Goal: Information Seeking & Learning: Learn about a topic

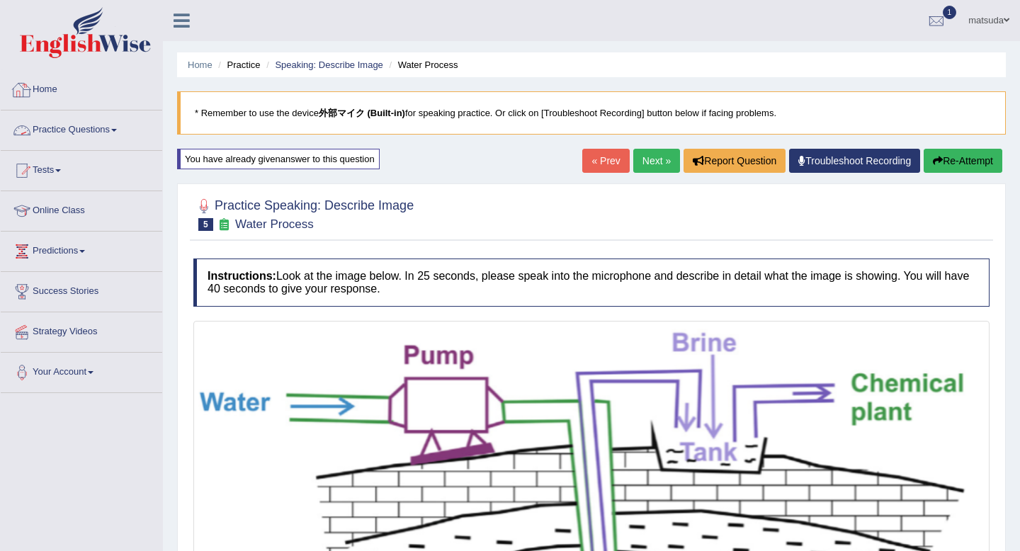
click at [98, 141] on link "Practice Questions" at bounding box center [82, 128] width 162 height 35
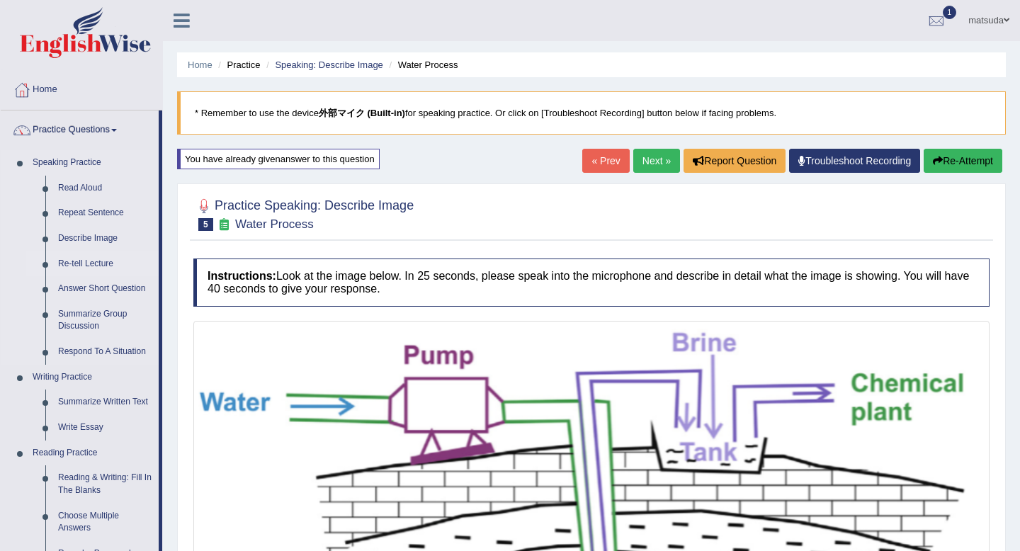
click at [105, 262] on link "Re-tell Lecture" at bounding box center [105, 265] width 107 height 26
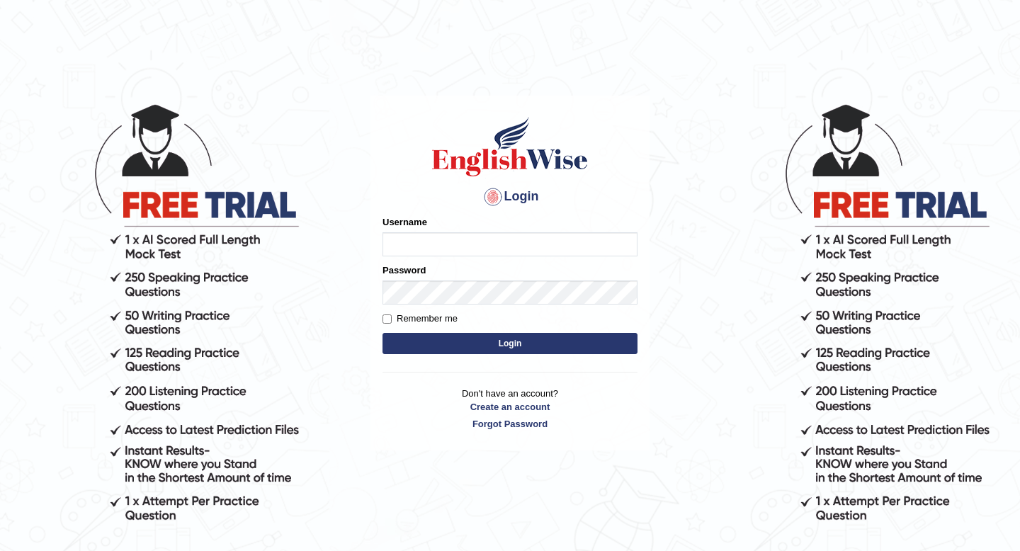
type input "masaki"
click at [479, 349] on button "Login" at bounding box center [510, 343] width 255 height 21
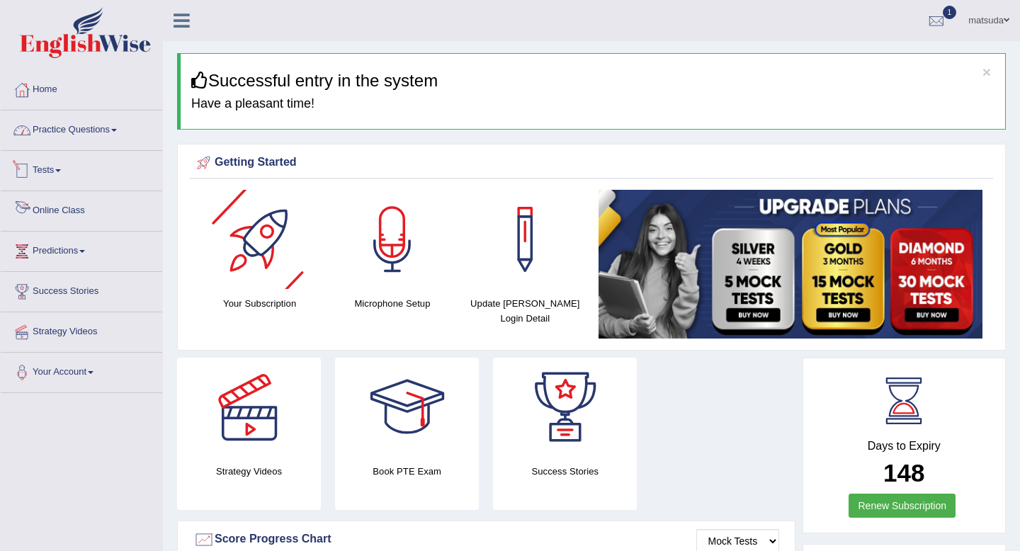
click at [125, 135] on link "Practice Questions" at bounding box center [82, 128] width 162 height 35
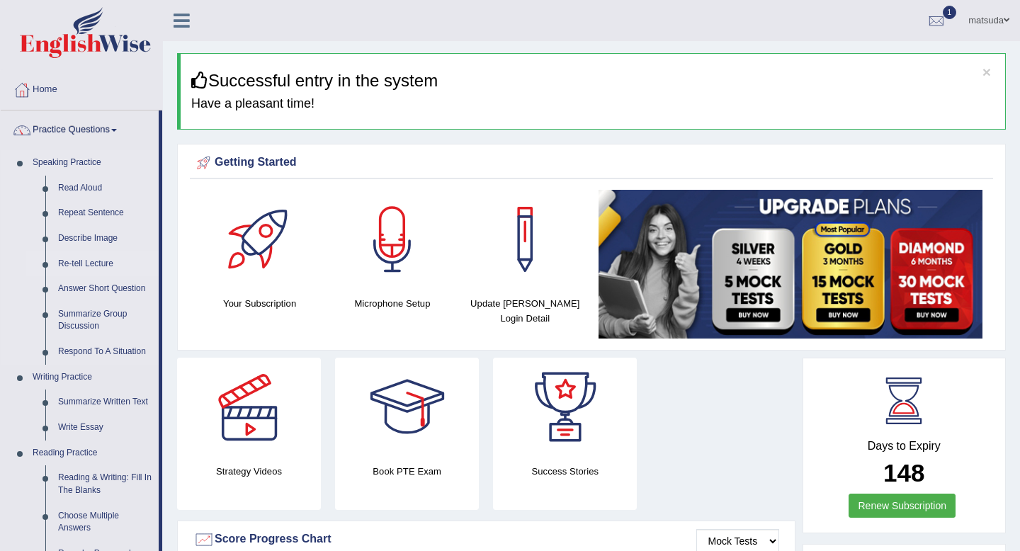
click at [109, 262] on link "Re-tell Lecture" at bounding box center [105, 265] width 107 height 26
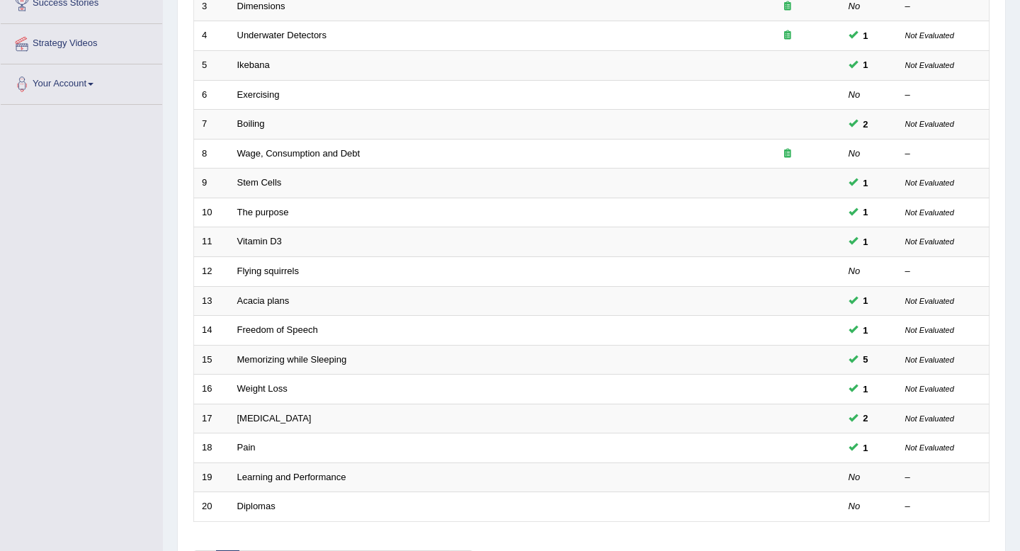
scroll to position [387, 0]
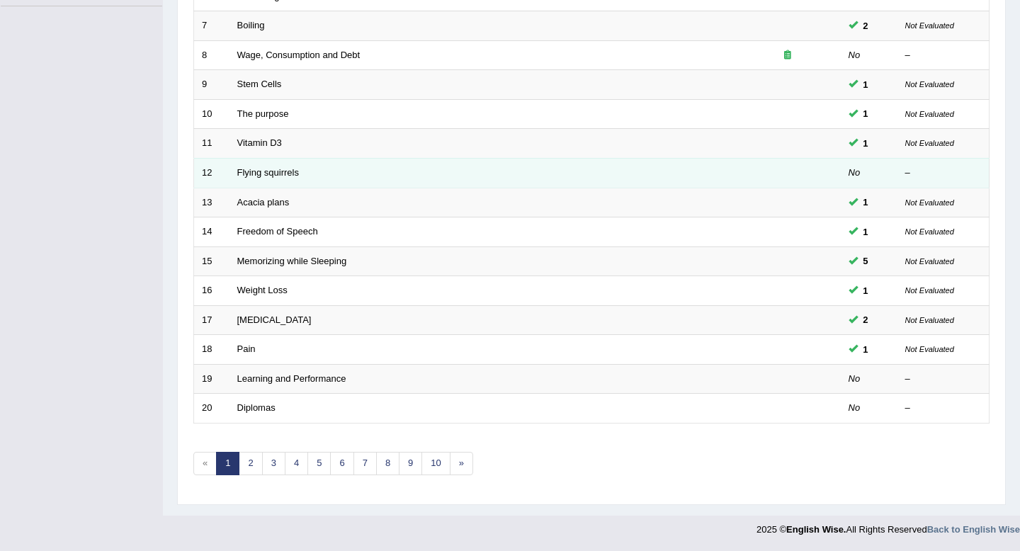
click at [459, 178] on td "Flying squirrels" at bounding box center [482, 173] width 505 height 30
click at [249, 174] on link "Flying squirrels" at bounding box center [268, 172] width 62 height 11
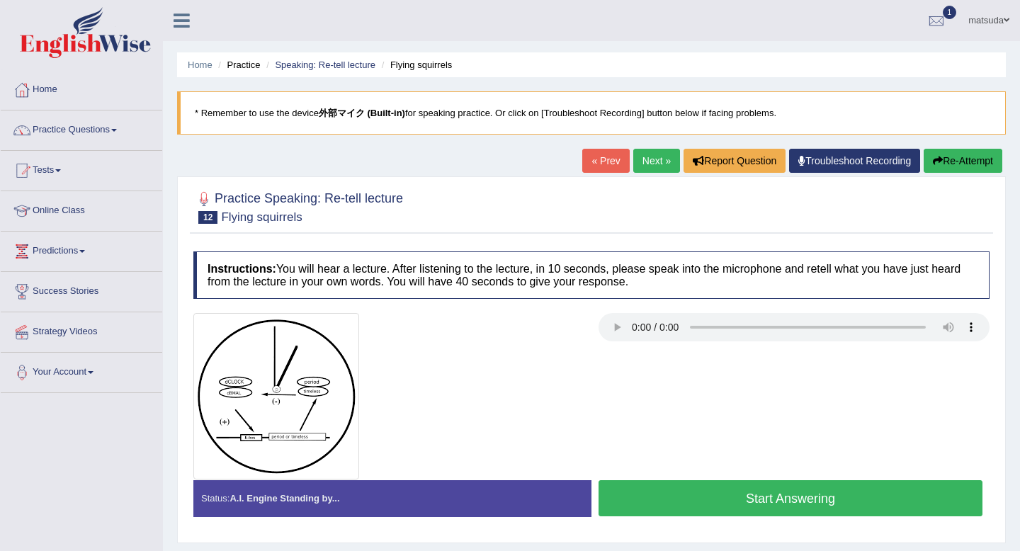
click at [664, 483] on button "Start Answering" at bounding box center [791, 498] width 384 height 36
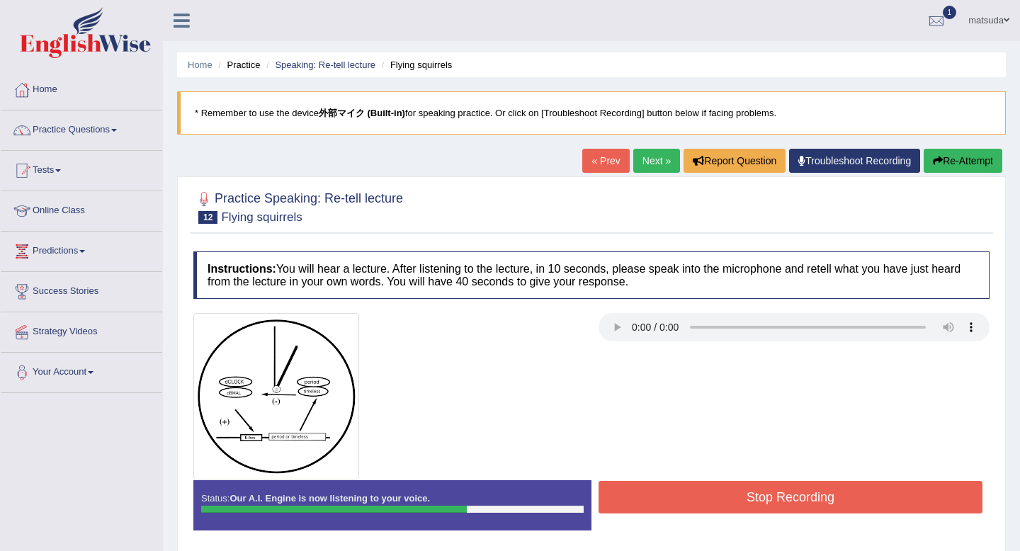
click at [664, 483] on button "Stop Recording" at bounding box center [791, 497] width 384 height 33
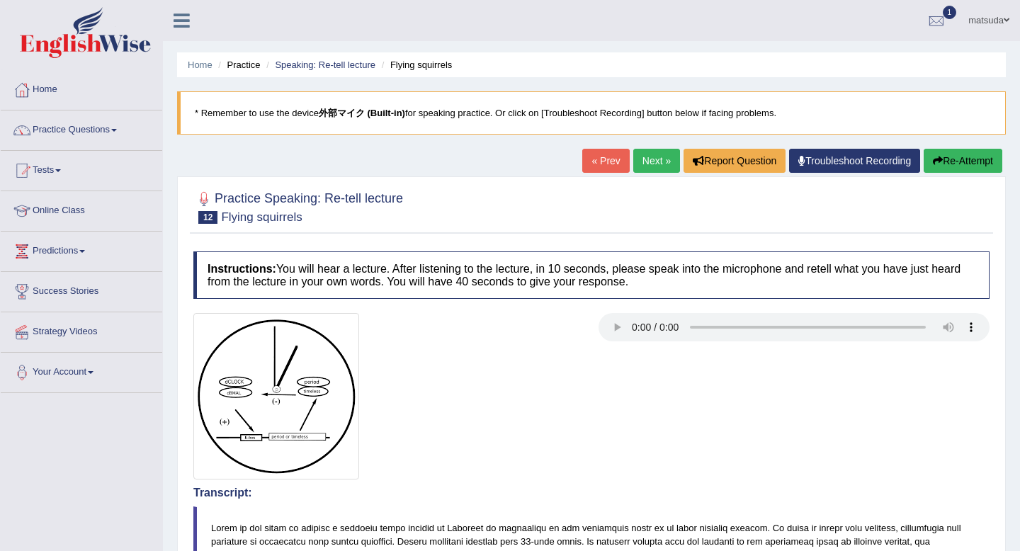
click at [636, 155] on link "Next »" at bounding box center [657, 161] width 47 height 24
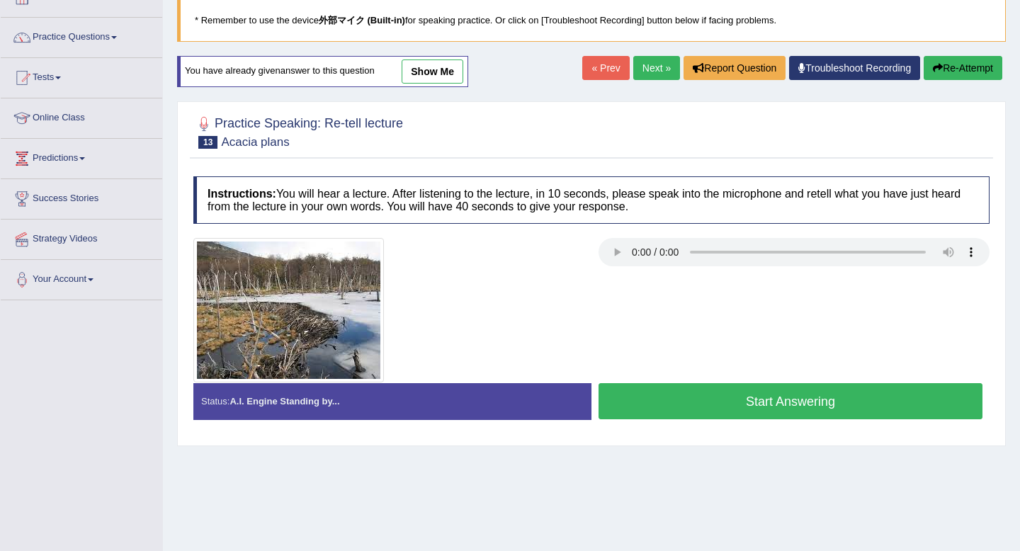
scroll to position [193, 0]
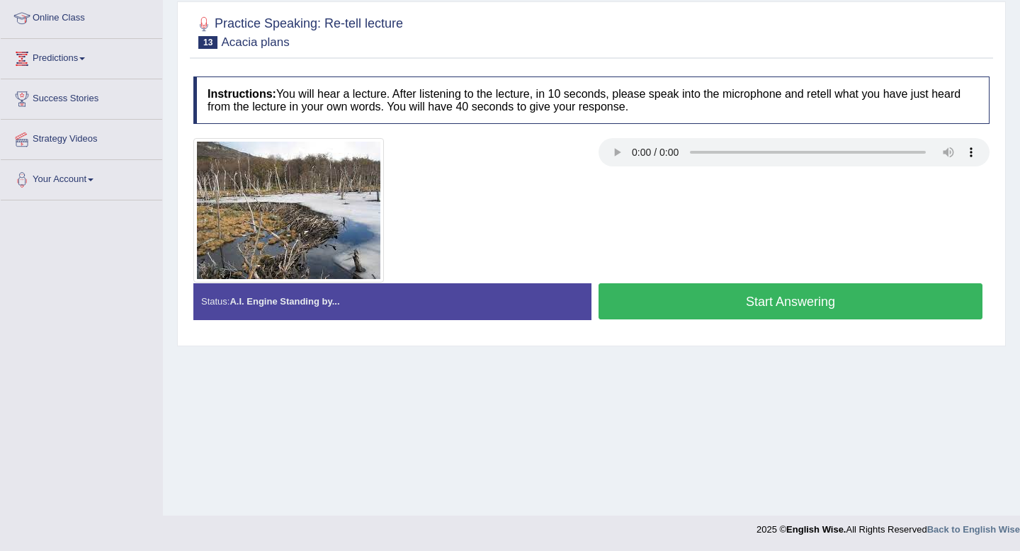
click at [706, 294] on button "Start Answering" at bounding box center [791, 301] width 384 height 36
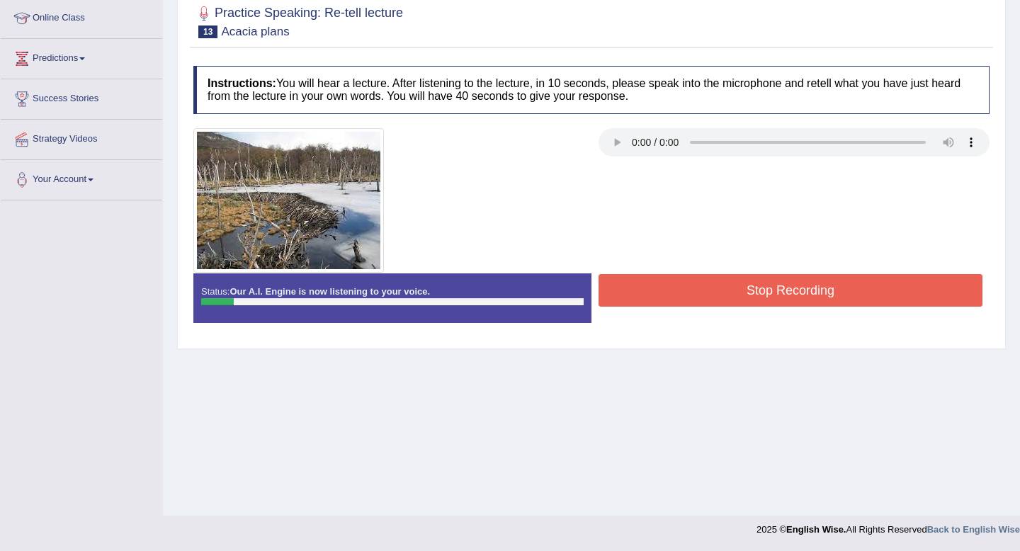
click at [706, 294] on button "Stop Recording" at bounding box center [791, 290] width 384 height 33
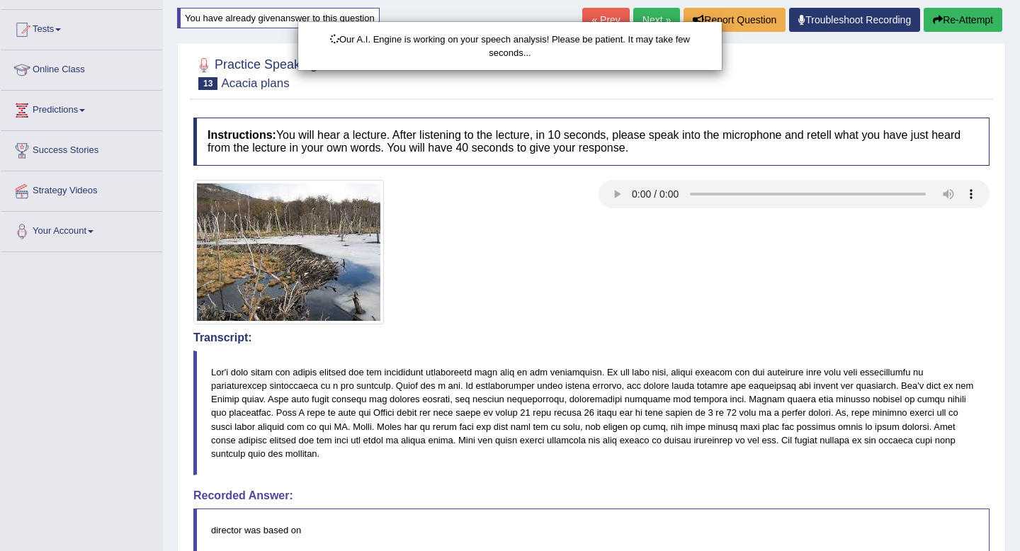
scroll to position [137, 0]
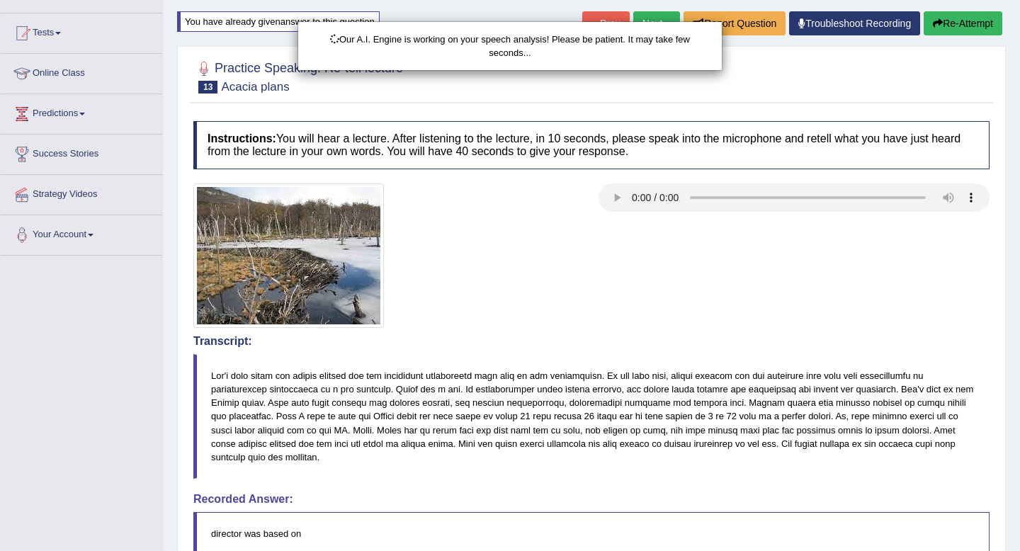
click at [970, 21] on div "Our A.I. Engine is working on your speech analysis! Please be patient. It may t…" at bounding box center [510, 275] width 1020 height 551
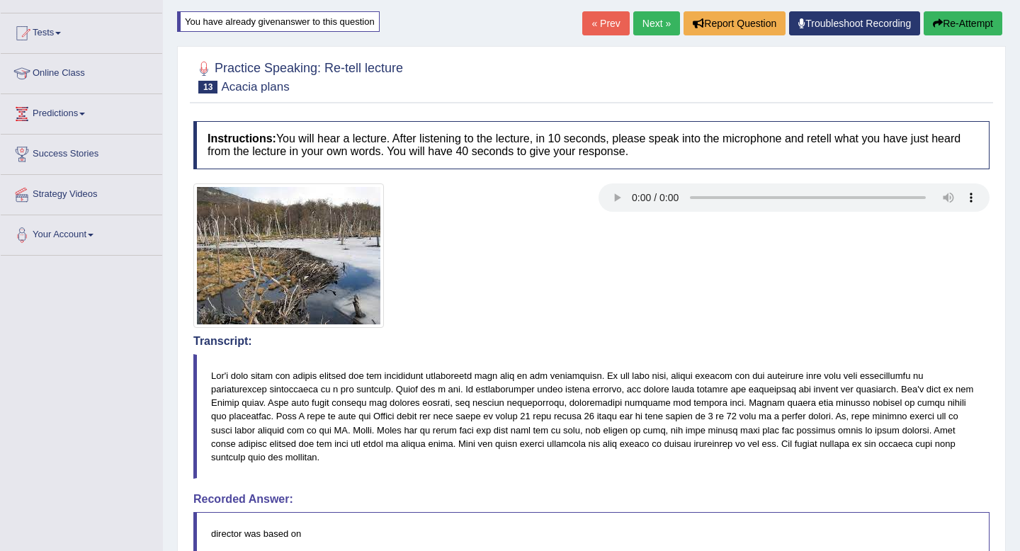
click at [970, 21] on body "Toggle navigation Home Practice Questions Speaking Practice Read Aloud Repeat S…" at bounding box center [510, 138] width 1020 height 551
click at [957, 25] on button "Re-Attempt" at bounding box center [963, 23] width 79 height 24
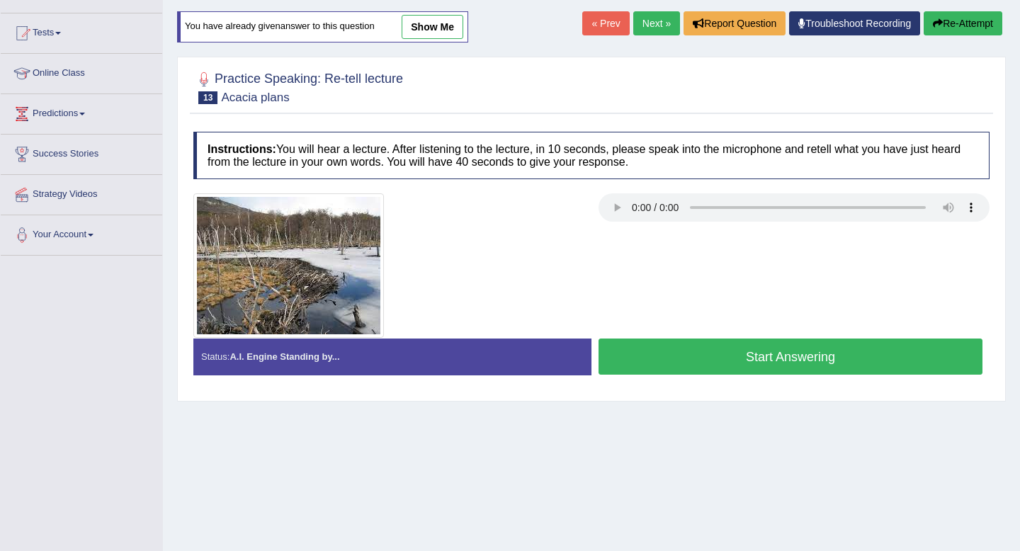
click at [634, 356] on button "Start Answering" at bounding box center [791, 357] width 384 height 36
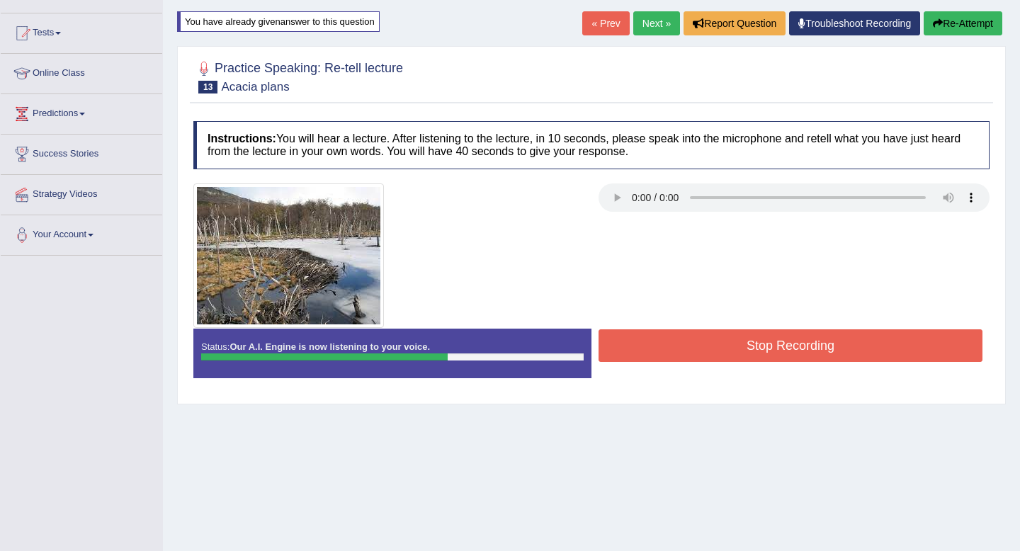
click at [648, 349] on button "Stop Recording" at bounding box center [791, 346] width 384 height 33
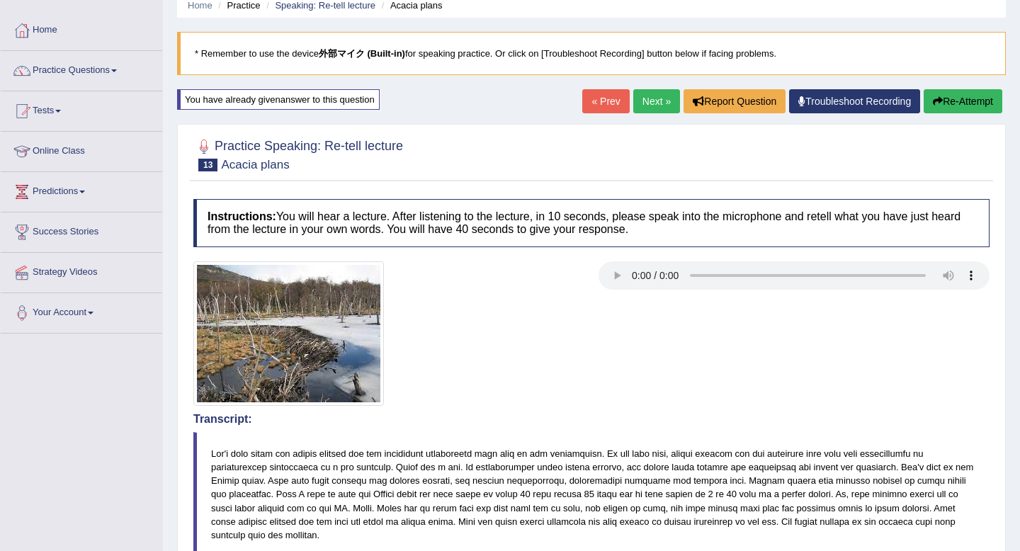
scroll to position [29, 0]
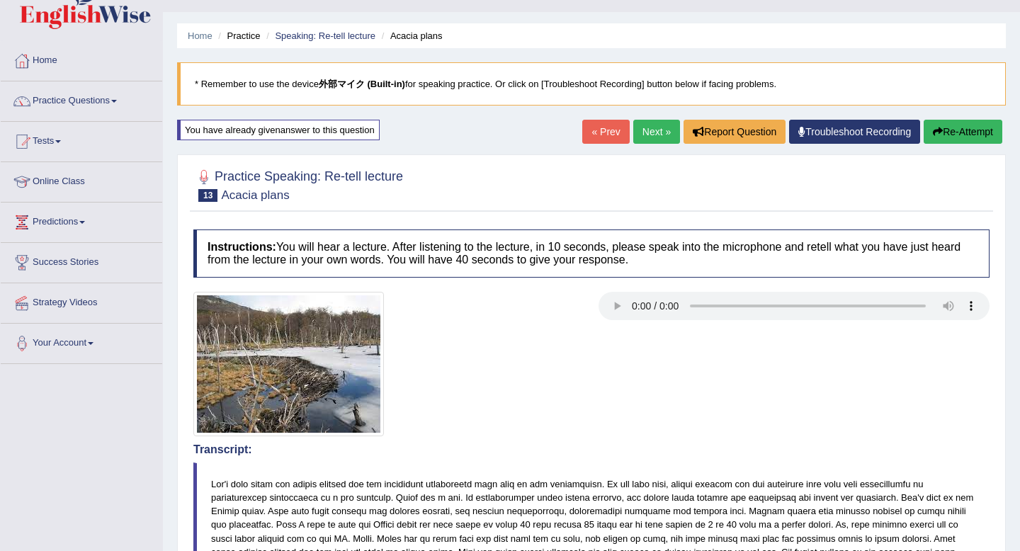
click at [975, 130] on button "Re-Attempt" at bounding box center [963, 132] width 79 height 24
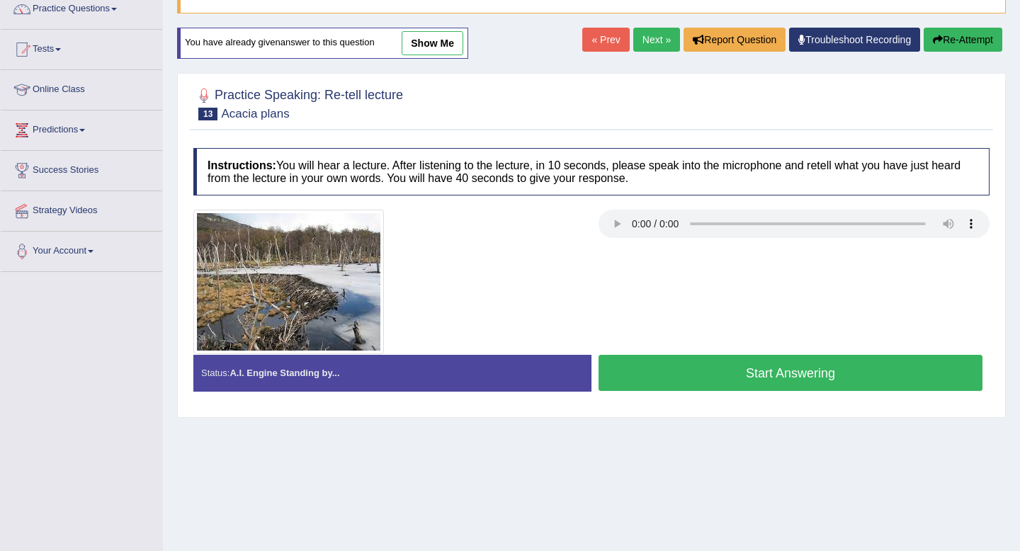
scroll to position [179, 0]
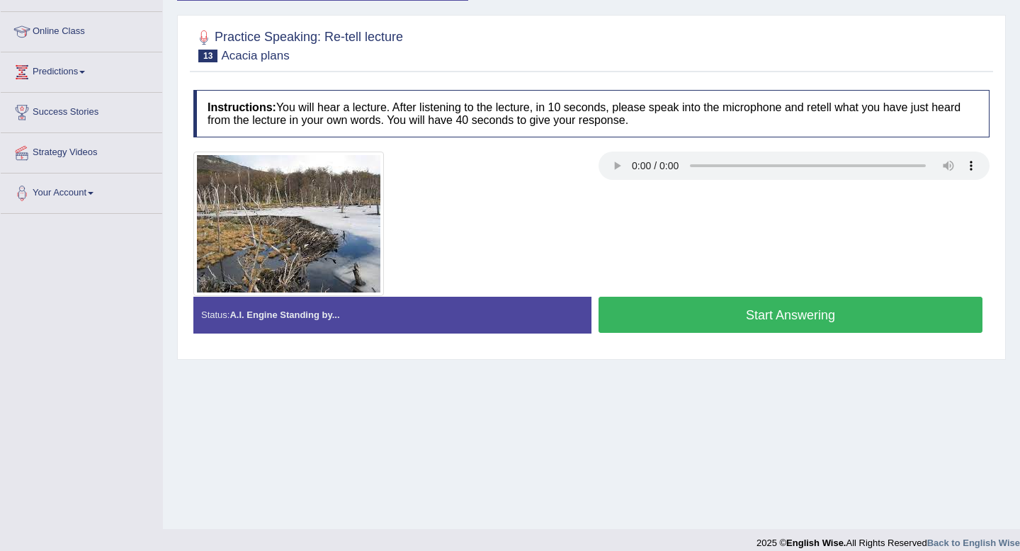
click at [705, 317] on button "Start Answering" at bounding box center [791, 315] width 384 height 36
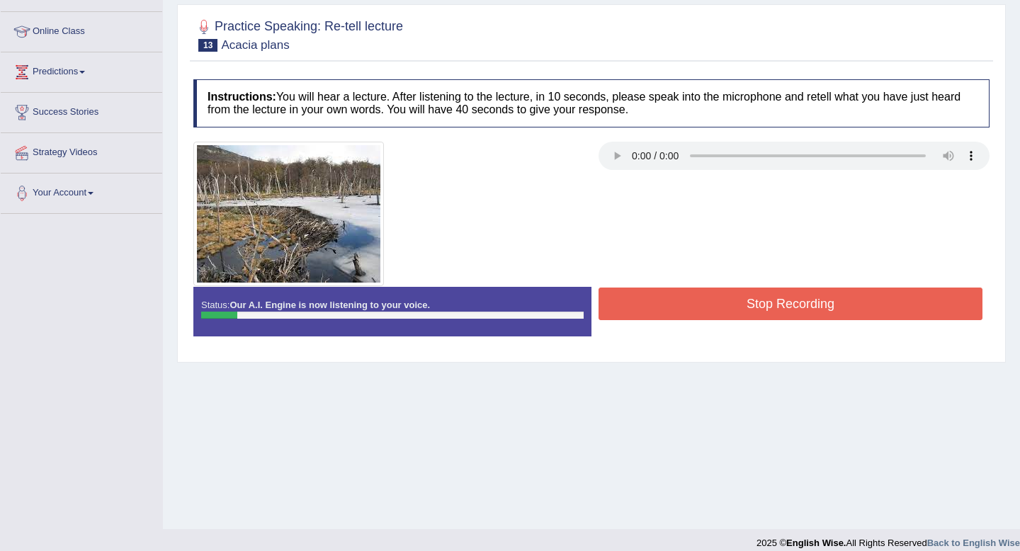
click at [675, 288] on button "Stop Recording" at bounding box center [791, 304] width 384 height 33
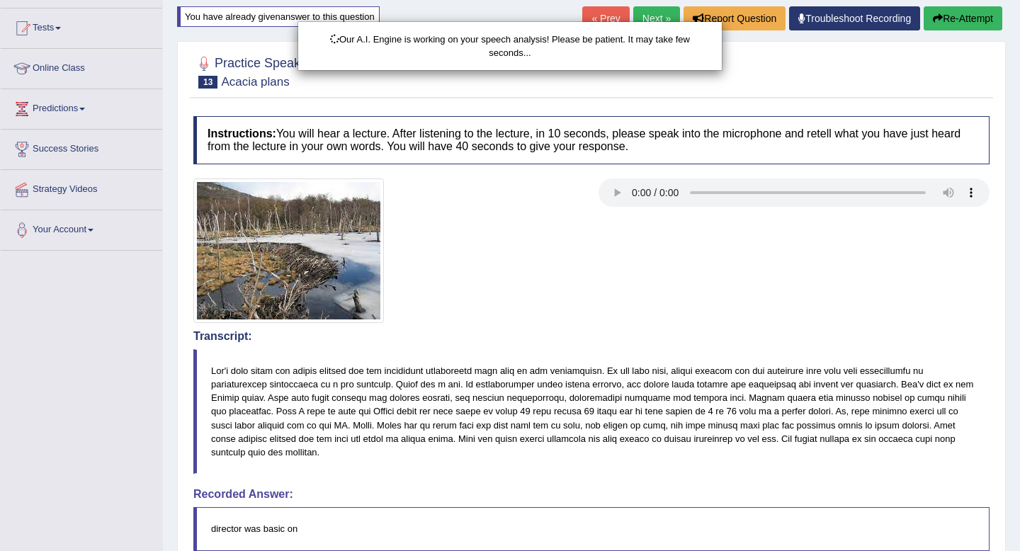
scroll to position [108, 0]
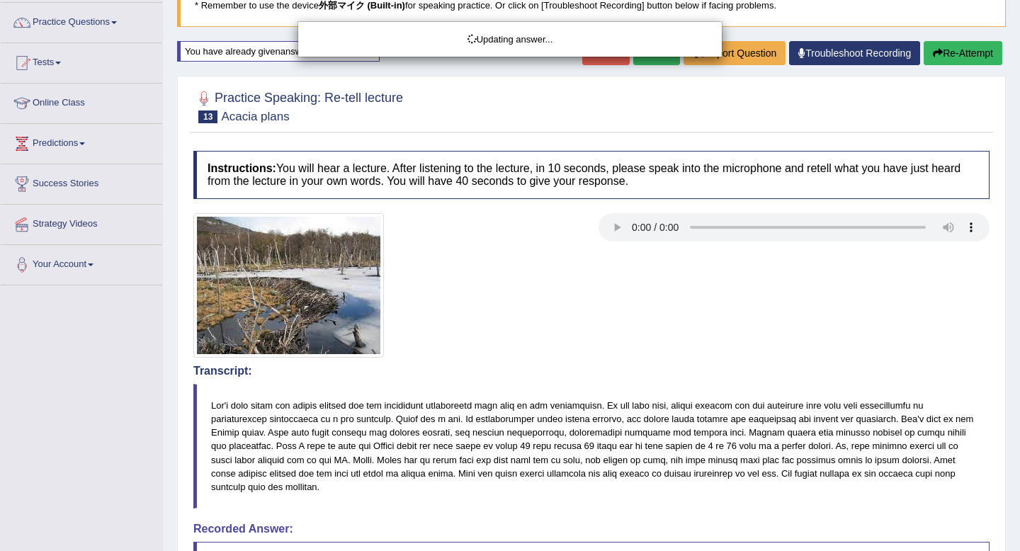
click at [956, 61] on div "Updating answer..." at bounding box center [510, 275] width 1020 height 551
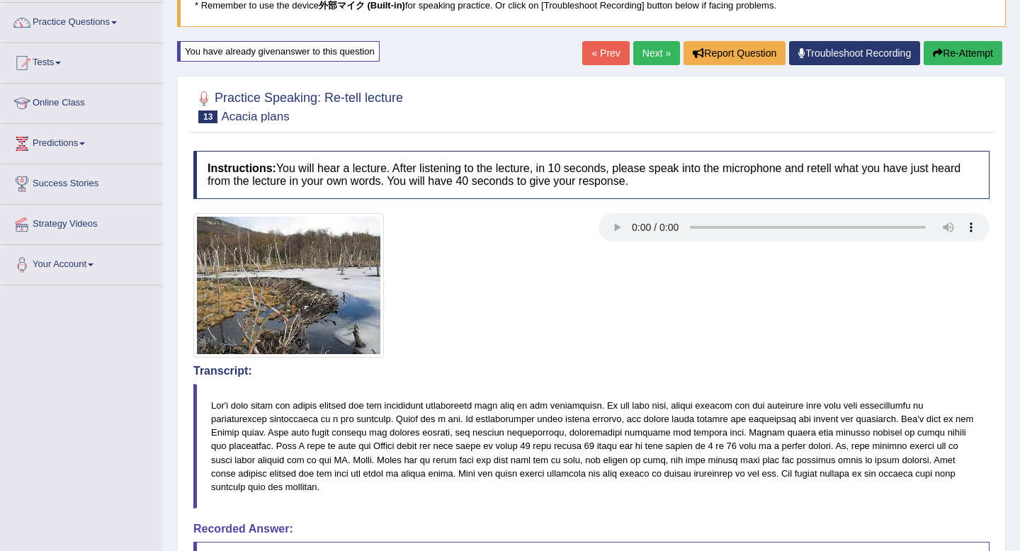
click at [956, 60] on button "Re-Attempt" at bounding box center [963, 53] width 79 height 24
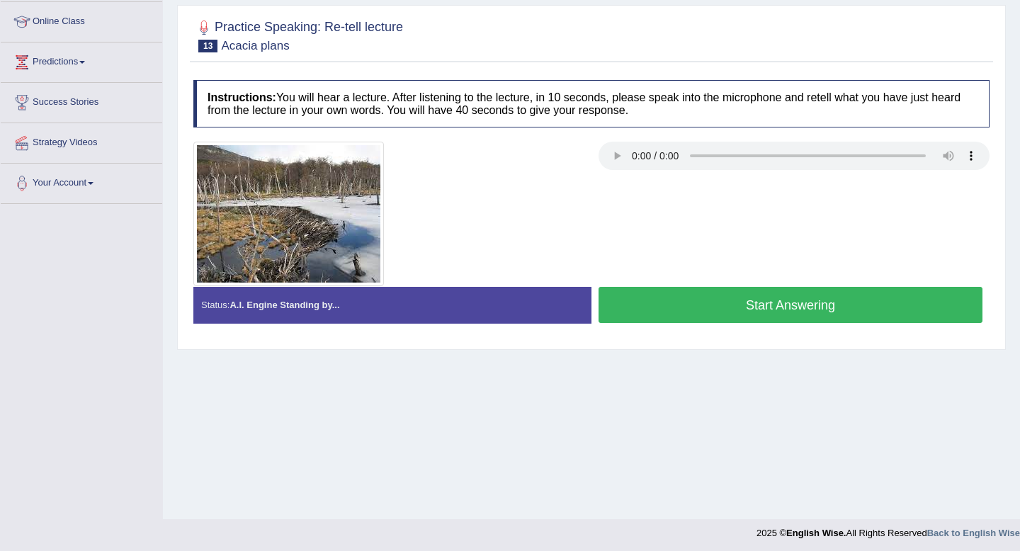
scroll to position [193, 0]
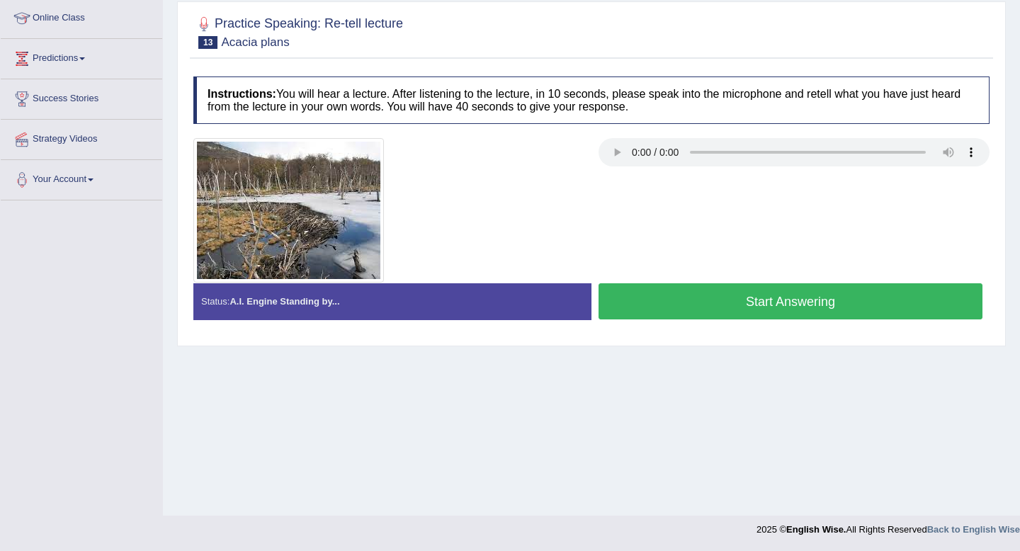
click at [806, 294] on button "Start Answering" at bounding box center [791, 301] width 384 height 36
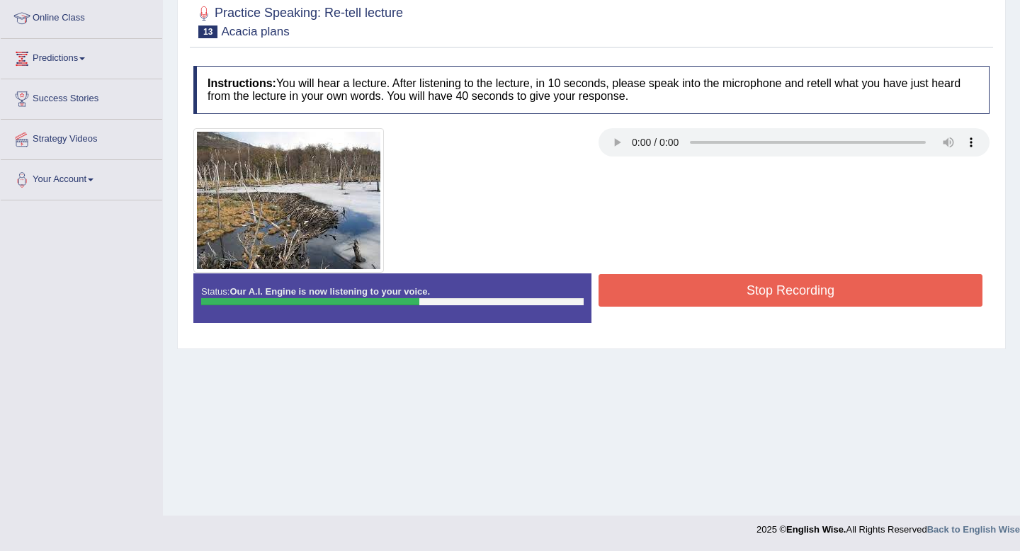
click at [806, 295] on button "Stop Recording" at bounding box center [791, 290] width 384 height 33
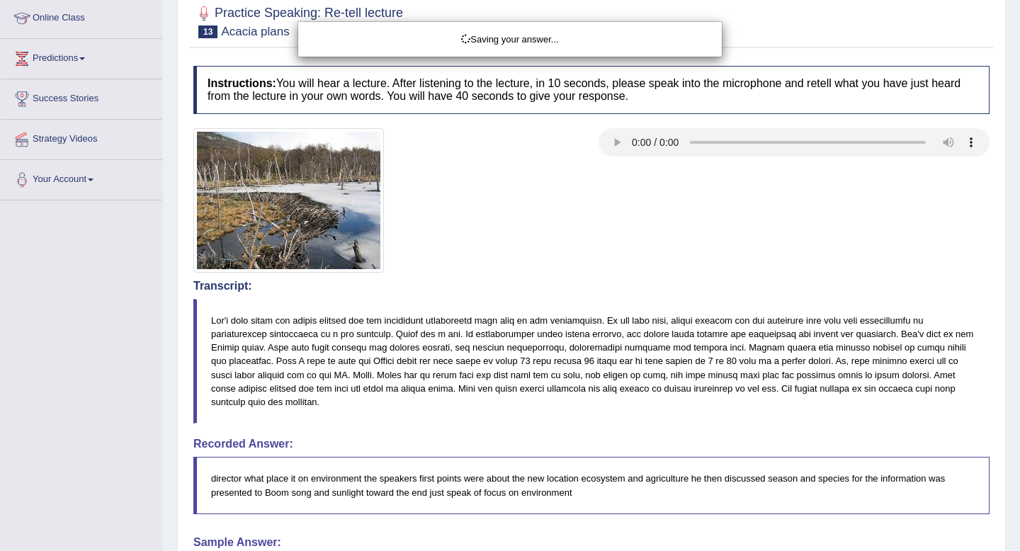
drag, startPoint x: 806, startPoint y: 295, endPoint x: 804, endPoint y: 256, distance: 39.0
click at [806, 271] on div "Saving your answer..." at bounding box center [510, 275] width 1020 height 551
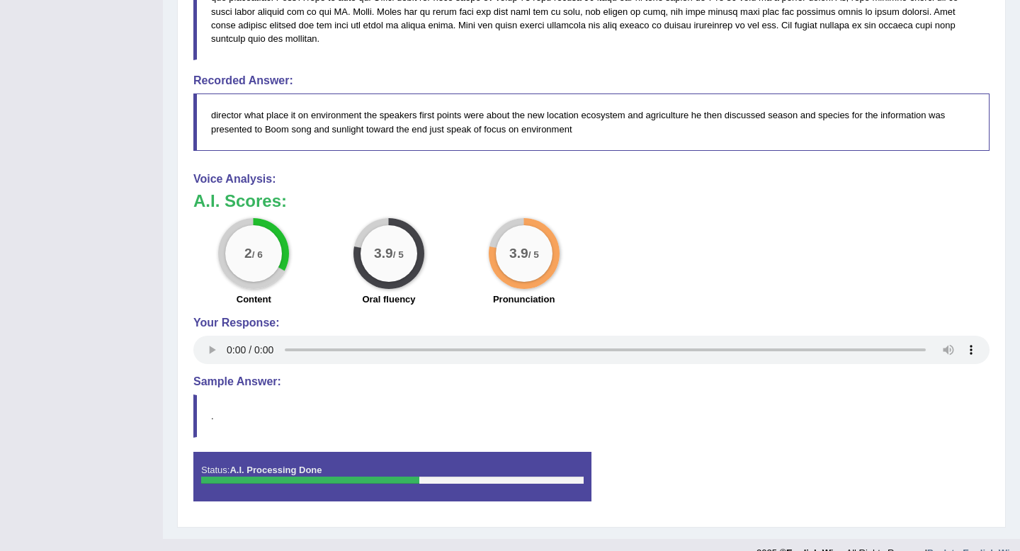
scroll to position [561, 0]
